Goal: Information Seeking & Learning: Learn about a topic

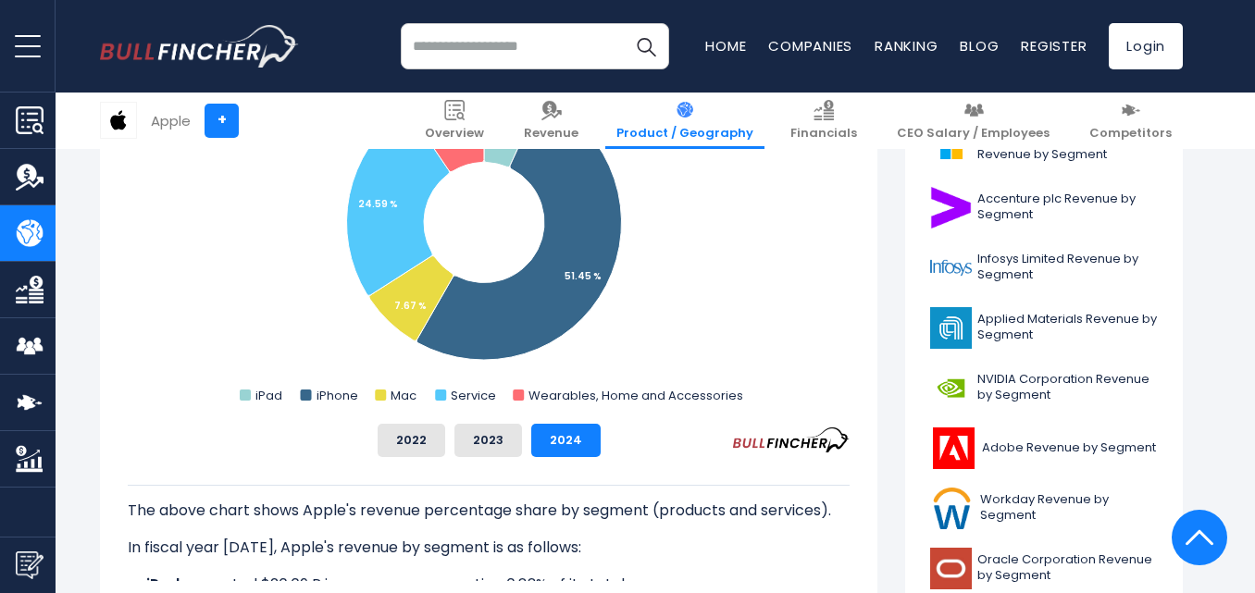
scroll to position [592, 0]
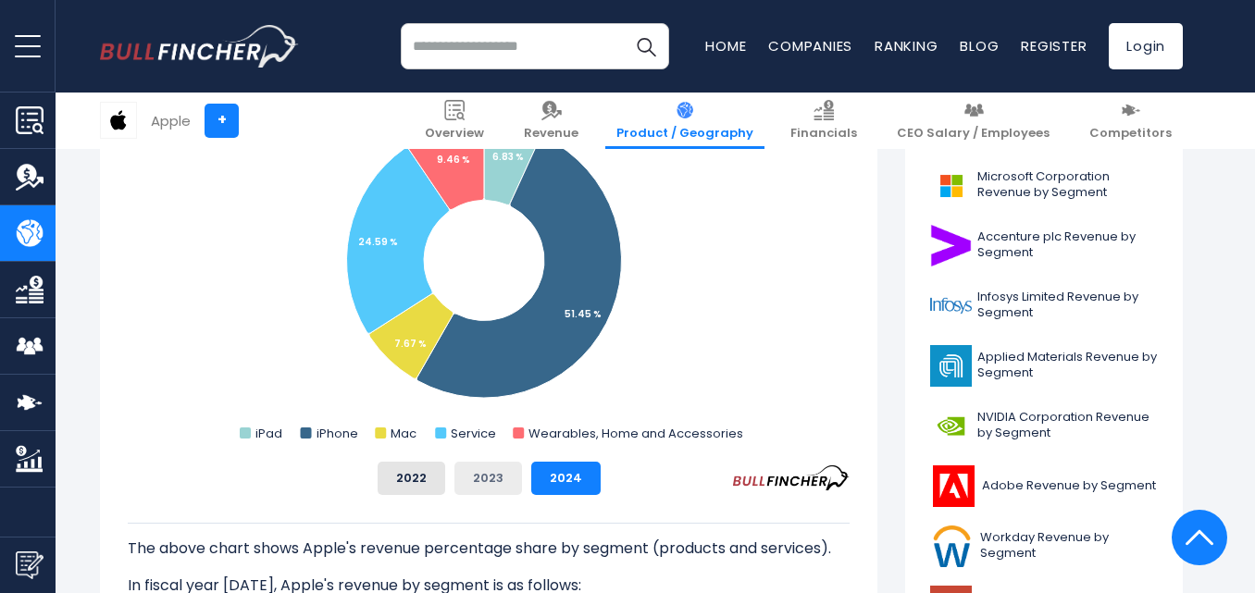
click at [475, 463] on button "2023" at bounding box center [488, 478] width 68 height 33
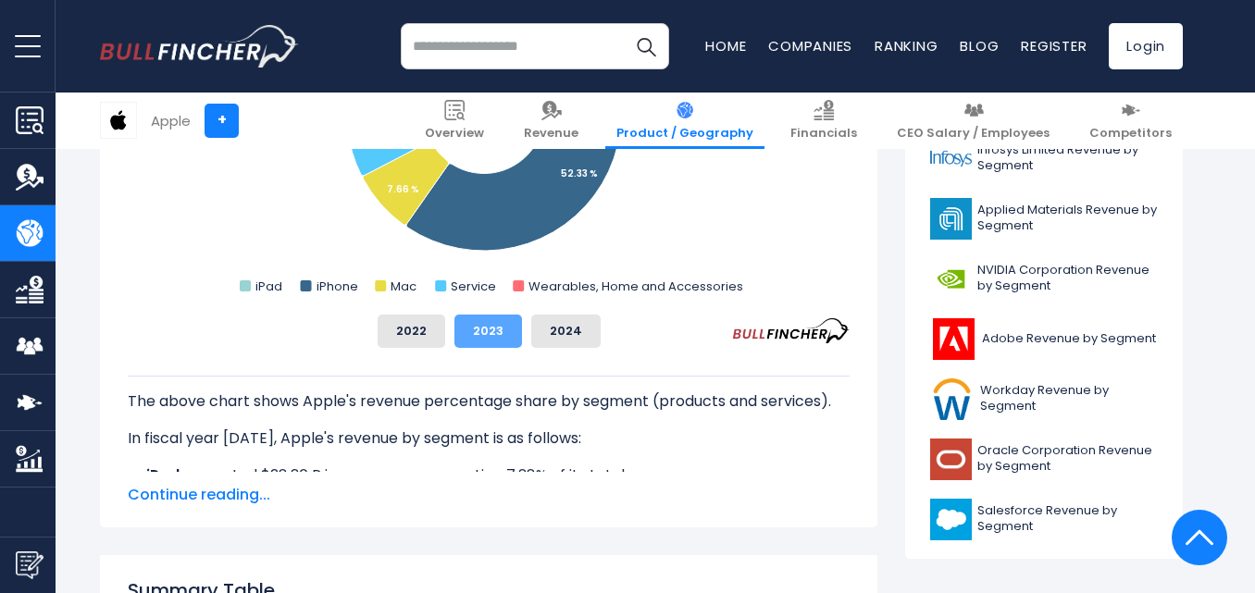
scroll to position [740, 0]
click at [205, 485] on span "Continue reading..." at bounding box center [489, 494] width 722 height 22
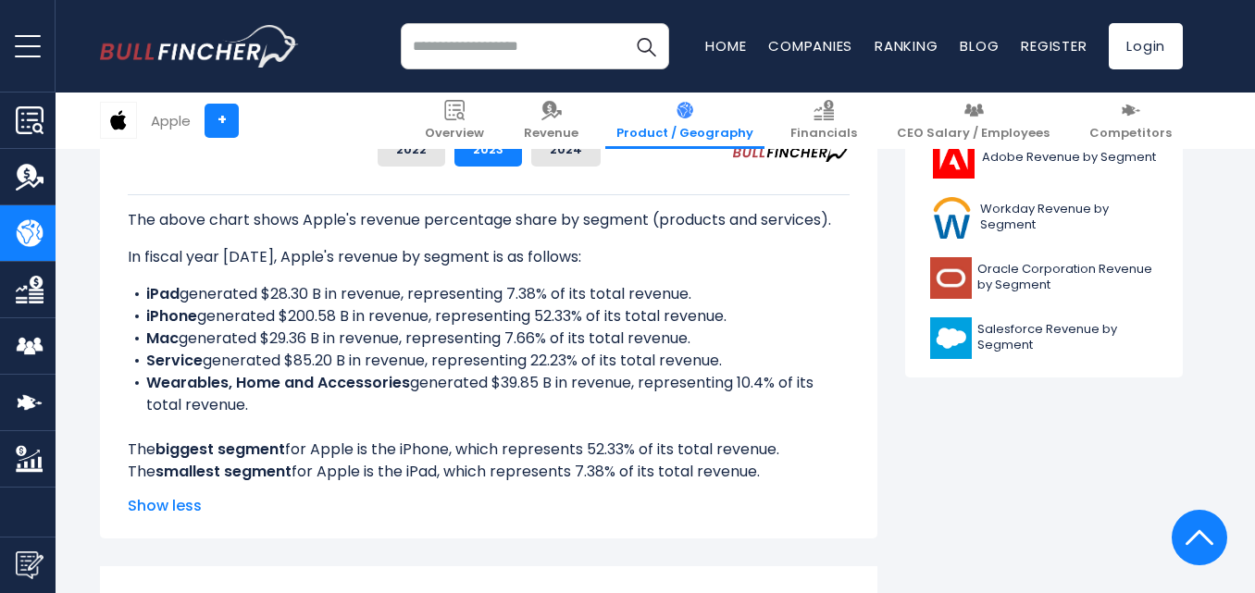
scroll to position [926, 0]
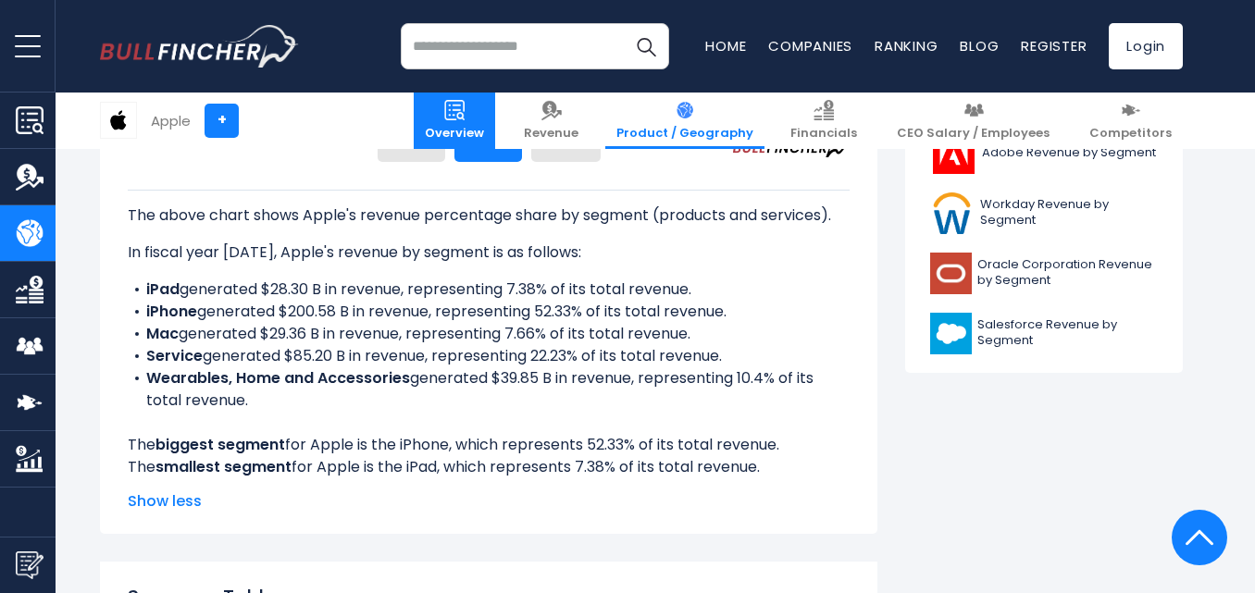
click at [484, 127] on span "Overview" at bounding box center [454, 134] width 59 height 16
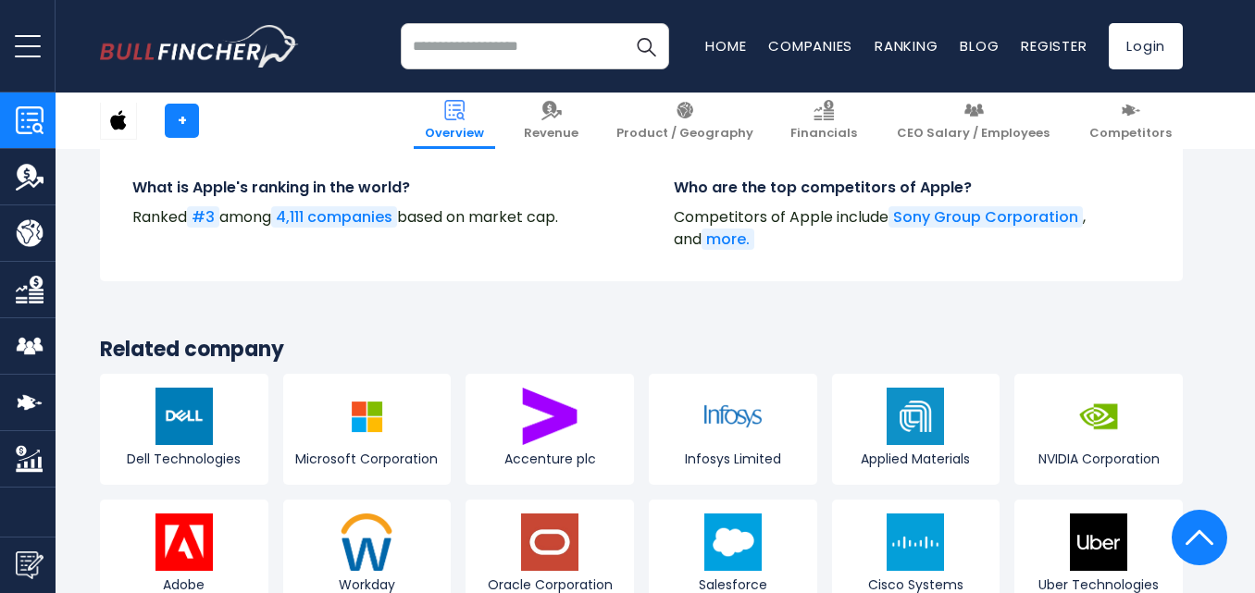
scroll to position [6516, 0]
